Goal: Information Seeking & Learning: Learn about a topic

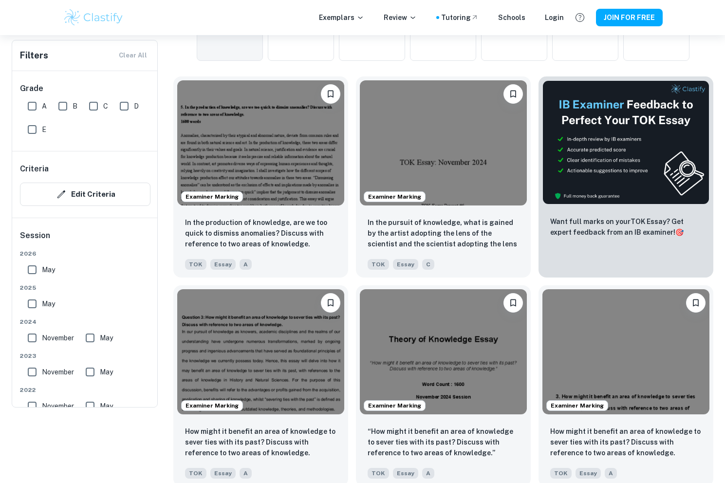
scroll to position [366, 0]
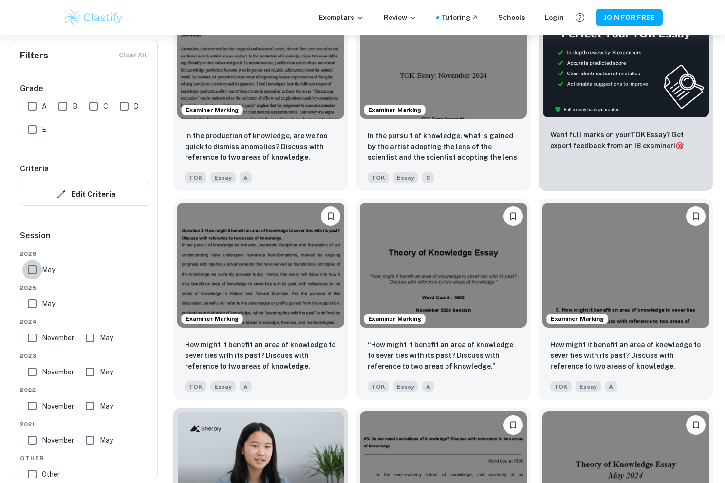
click at [33, 268] on input "May" at bounding box center [31, 269] width 19 height 19
checkbox input "true"
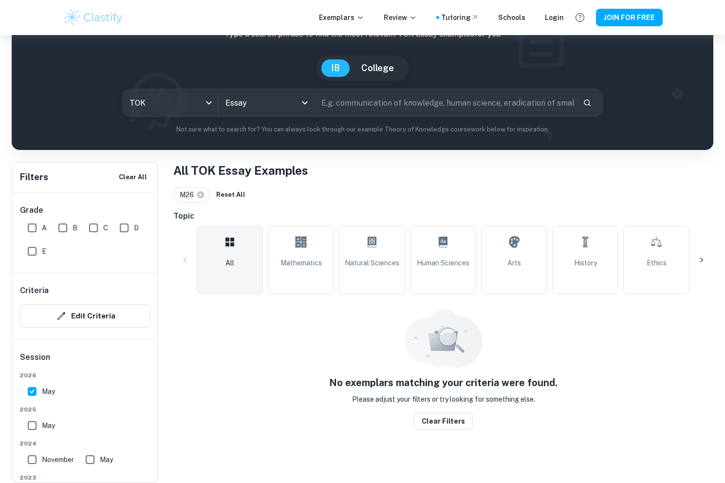
scroll to position [35, 0]
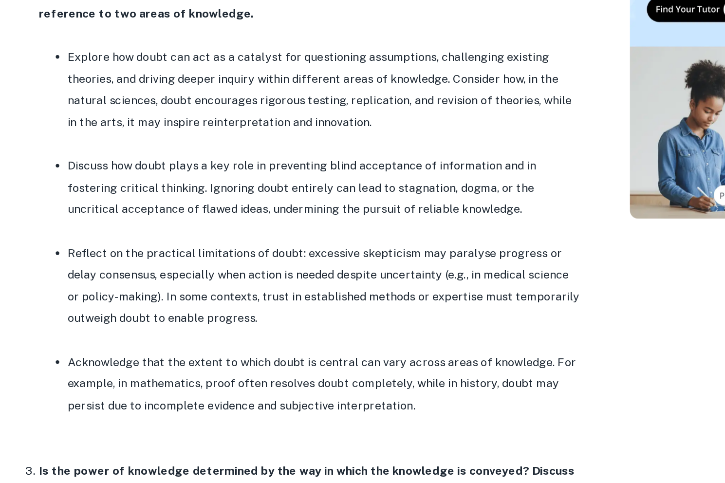
scroll to position [985, 0]
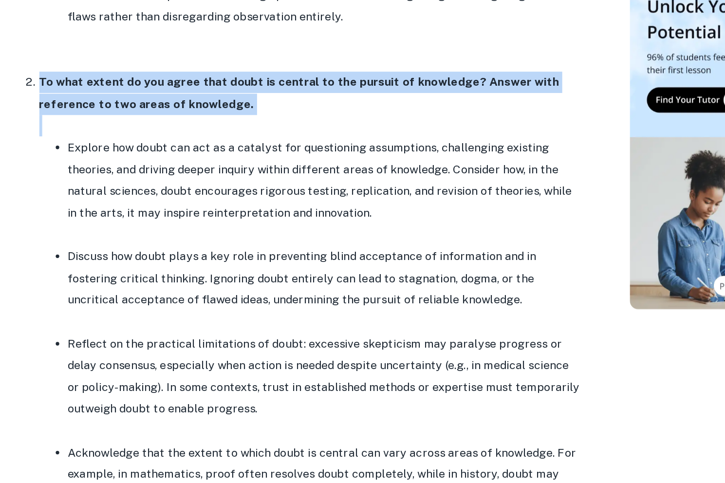
drag, startPoint x: 108, startPoint y: 144, endPoint x: 254, endPoint y: 180, distance: 151.0
click at [254, 180] on li "To what extent do you agree that doubt is central to the pursuit of knowledge? …" at bounding box center [294, 303] width 370 height 328
copy li "To what extent do you agree that doubt is central to the pursuit of knowledge? …"
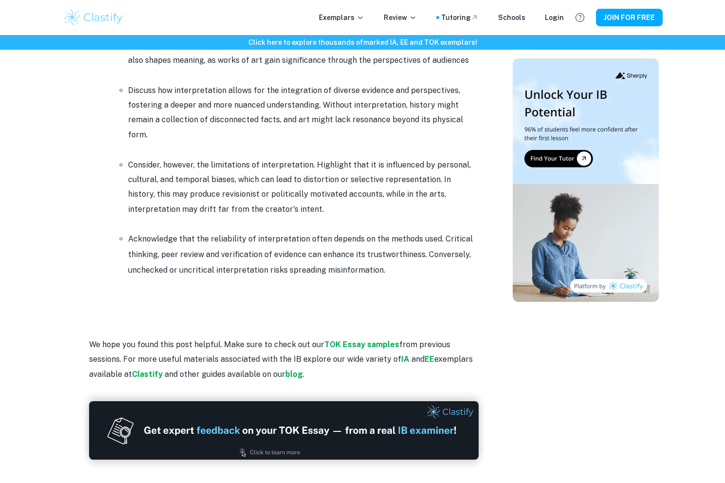
scroll to position [2504, 0]
click at [364, 340] on strong "TOK Essay samples" at bounding box center [361, 344] width 75 height 9
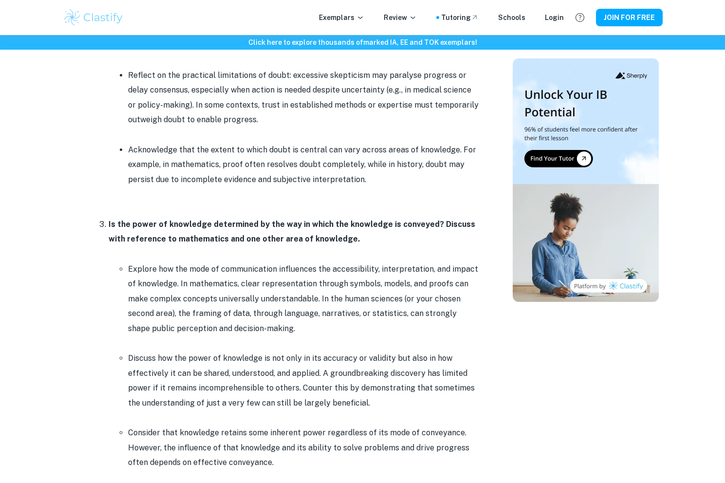
scroll to position [1026, 0]
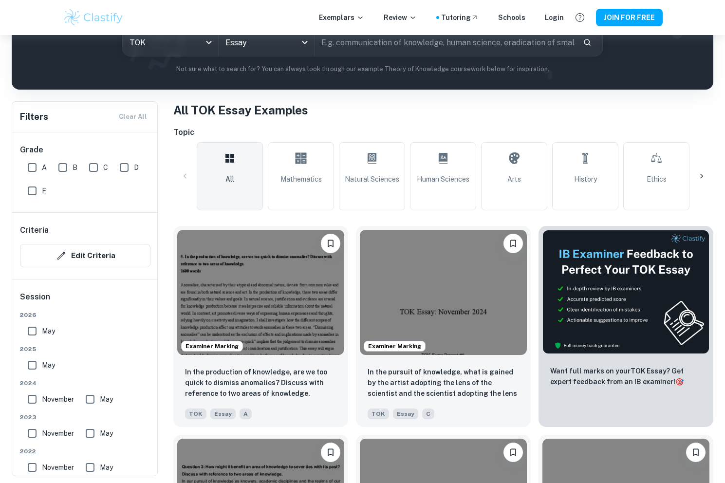
scroll to position [132, 0]
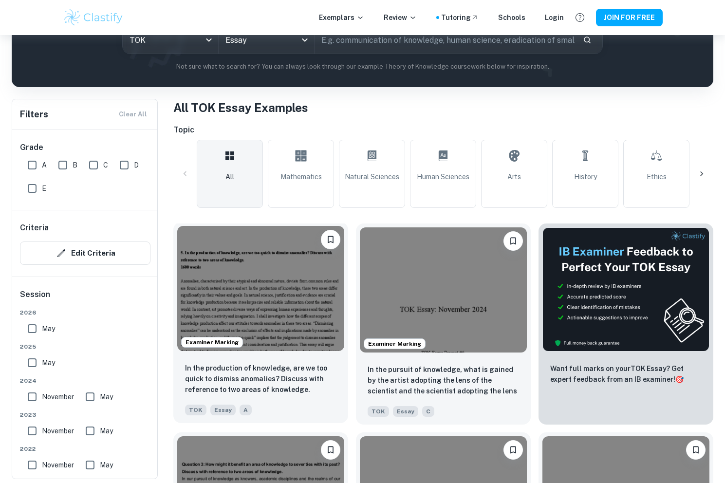
click at [324, 307] on img at bounding box center [260, 288] width 167 height 125
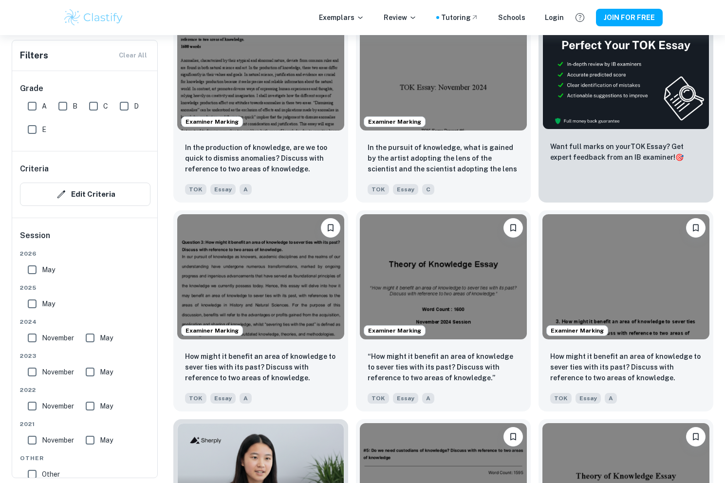
scroll to position [389, 0]
